Goal: Information Seeking & Learning: Find specific fact

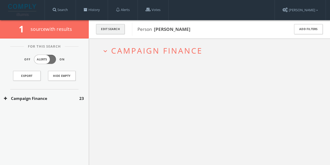
click at [120, 26] on button "Edit Search" at bounding box center [110, 29] width 29 height 10
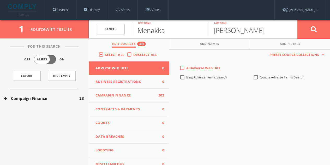
click at [165, 31] on input "Menakka" at bounding box center [170, 29] width 76 height 14
type input "m"
type input "[PERSON_NAME]"
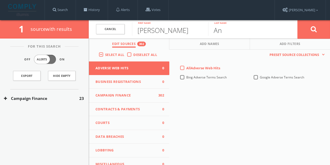
type input "A"
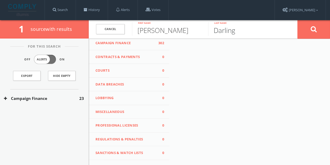
type input "Darling"
click at [131, 101] on button "Lobbying 0" at bounding box center [129, 98] width 80 height 14
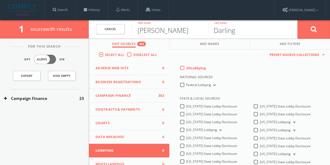
click at [133, 52] on label "Deselect All" at bounding box center [146, 54] width 26 height 5
click at [0, 0] on input "Deselect All" at bounding box center [0, 0] width 0 height 0
click at [186, 69] on label "All Lobbying" at bounding box center [196, 67] width 20 height 5
click at [0, 0] on input "All Lobbying" at bounding box center [0, 0] width 0 height 0
click at [326, 31] on button at bounding box center [313, 29] width 33 height 19
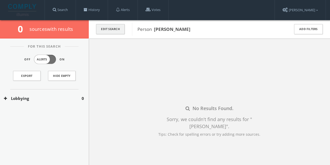
click at [116, 32] on button "Edit Search" at bounding box center [110, 29] width 29 height 10
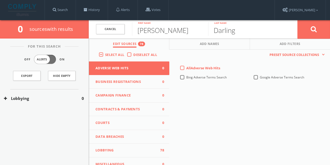
click at [126, 54] on label "Select All" at bounding box center [116, 54] width 22 height 5
click at [0, 0] on input "Select All" at bounding box center [0, 0] width 0 height 0
click at [132, 93] on span "Campaign Finance" at bounding box center [125, 95] width 61 height 5
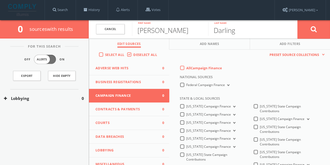
click at [180, 85] on div "Federal Campaign Finance" at bounding box center [205, 84] width 51 height 4
click at [180, 69] on div "All Campaign Finance" at bounding box center [201, 67] width 42 height 5
click at [186, 68] on label "All Campaign Finance" at bounding box center [204, 67] width 36 height 5
click at [0, 0] on Finance-all-0 "All Campaign Finance" at bounding box center [0, 0] width 0 height 0
click at [186, 83] on label "Federal Campaign Finance" at bounding box center [208, 84] width 44 height 5
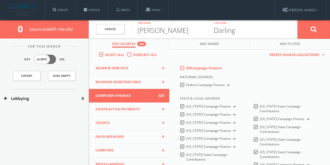
click at [0, 0] on Finance-all "Federal Campaign Finance" at bounding box center [0, 0] width 0 height 0
click at [320, 32] on button at bounding box center [313, 29] width 33 height 19
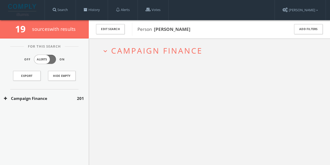
click at [64, 96] on button "Campaign Finance" at bounding box center [40, 98] width 73 height 6
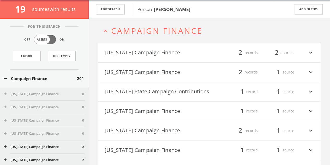
click at [229, 54] on div "2 records" at bounding box center [241, 52] width 31 height 9
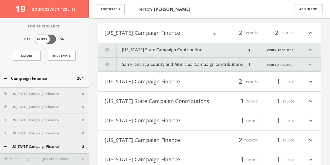
click at [196, 51] on button "[US_STATE] State Campaign Contributions" at bounding box center [172, 50] width 148 height 14
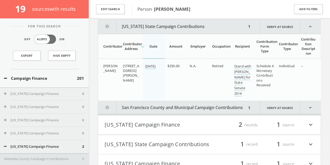
drag, startPoint x: 186, startPoint y: 34, endPoint x: 186, endPoint y: 50, distance: 16.7
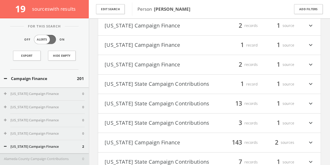
click at [158, 83] on button "[US_STATE] State Campaign Contributions" at bounding box center [157, 84] width 105 height 9
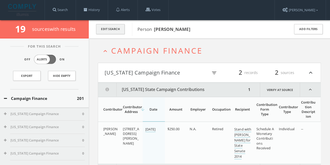
click at [117, 30] on button "Edit Search" at bounding box center [110, 29] width 29 height 10
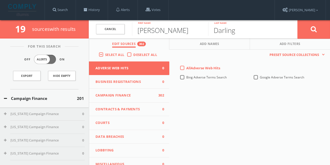
click at [147, 28] on input "[PERSON_NAME]" at bounding box center [170, 29] width 76 height 14
paste input "[PERSON_NAME]"
type input "[PERSON_NAME]"
click at [227, 27] on input "Darling" at bounding box center [246, 29] width 76 height 14
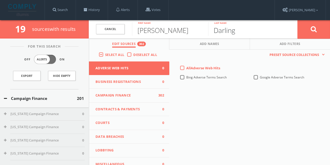
click at [227, 26] on input "Darling" at bounding box center [246, 29] width 76 height 14
click at [227, 26] on input "DarliGastng" at bounding box center [246, 29] width 76 height 14
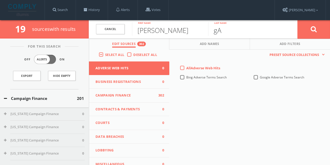
type input "g"
type input "[PERSON_NAME]"
click at [297, 20] on button at bounding box center [313, 29] width 33 height 19
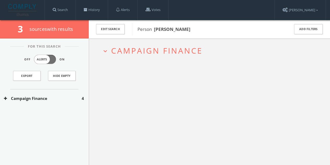
click at [57, 95] on button "Campaign Finance" at bounding box center [43, 98] width 78 height 6
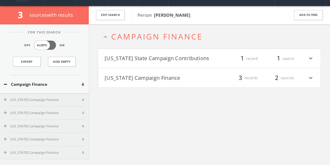
click at [167, 67] on div "[US_STATE] State Campaign Contributions filter_list 1 record 1 source expand_mo…" at bounding box center [209, 67] width 223 height 39
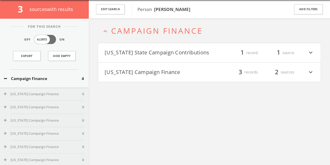
click at [168, 76] on h4 "[US_STATE] Campaign Finance filter_list 3 records 2 sources expand_more" at bounding box center [209, 71] width 222 height 19
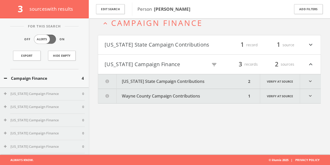
click at [177, 80] on button "[US_STATE] State Campaign Contributions" at bounding box center [172, 81] width 148 height 14
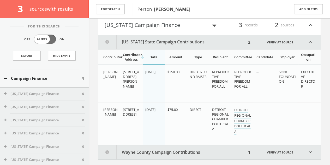
scroll to position [82, 0]
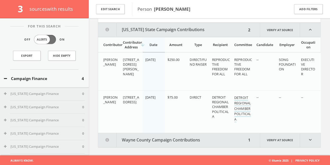
click at [194, 147] on div "expand_less Campaign Finance [US_STATE] State Campaign Contributions filter_lis…" at bounding box center [209, 46] width 241 height 217
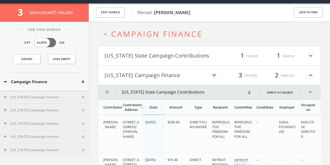
scroll to position [0, 0]
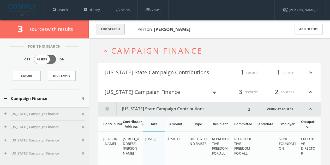
click at [100, 33] on button "Edit Search" at bounding box center [110, 29] width 29 height 10
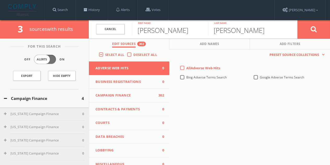
click at [130, 53] on div "Deselect All" at bounding box center [143, 54] width 33 height 5
click at [133, 54] on label "Deselect All" at bounding box center [146, 54] width 26 height 5
click at [0, 0] on input "Deselect All" at bounding box center [0, 0] width 0 height 0
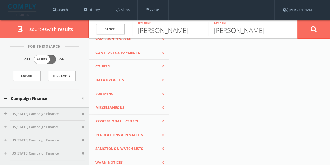
scroll to position [78, 0]
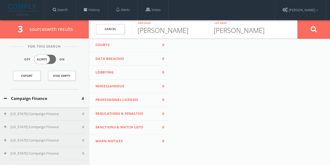
click at [131, 79] on button "Miscellaneous 0" at bounding box center [129, 86] width 80 height 14
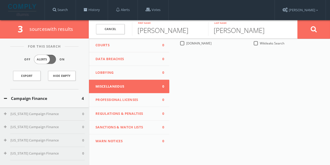
click at [131, 73] on span "Lobbying" at bounding box center [125, 72] width 61 height 5
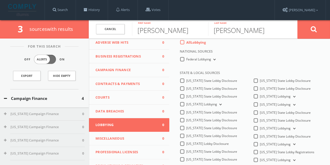
scroll to position [0, 0]
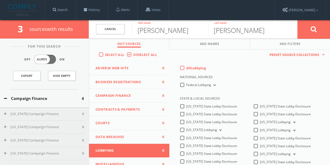
drag, startPoint x: 181, startPoint y: 67, endPoint x: 190, endPoint y: 64, distance: 9.5
click at [186, 67] on label "All Lobbying" at bounding box center [196, 67] width 20 height 5
click at [0, 0] on input "All Lobbying" at bounding box center [0, 0] width 0 height 0
click at [316, 30] on icon at bounding box center [314, 29] width 6 height 7
